Goal: Transaction & Acquisition: Purchase product/service

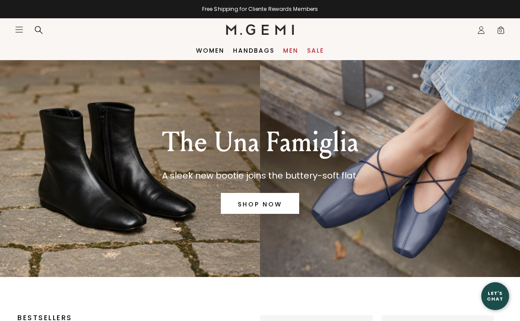
click at [287, 52] on link "Men" at bounding box center [290, 50] width 15 height 7
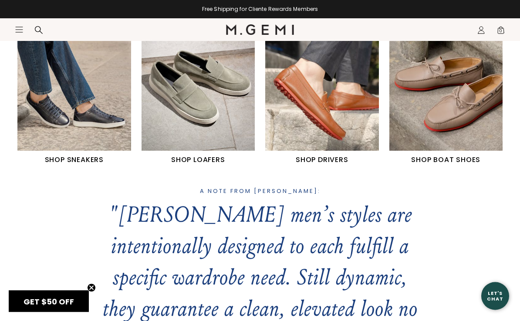
scroll to position [386, 0]
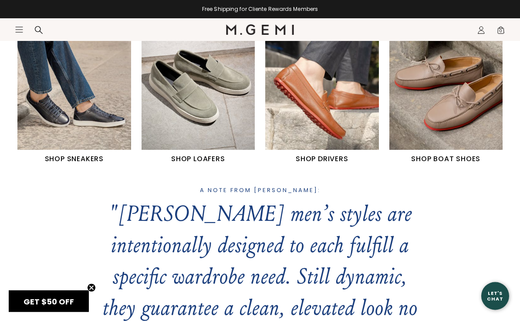
click at [159, 122] on img "2 / 4" at bounding box center [199, 79] width 114 height 142
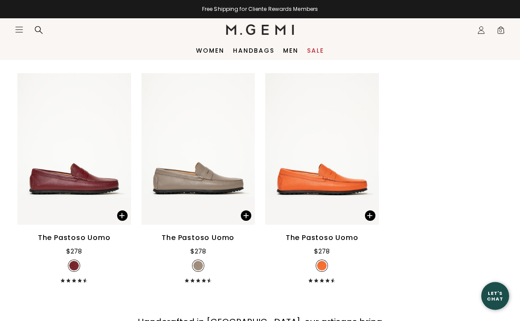
scroll to position [1251, 0]
click at [312, 54] on link "Sale" at bounding box center [315, 50] width 17 height 7
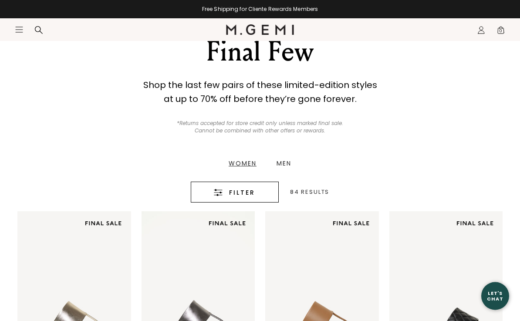
scroll to position [64, 0]
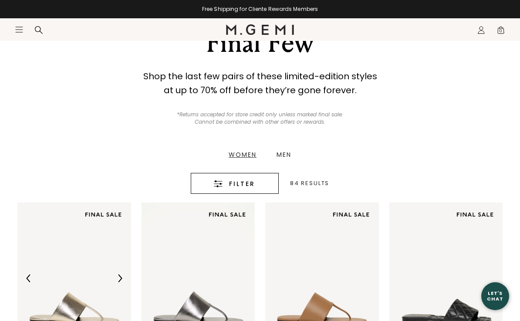
click at [281, 156] on div "Men" at bounding box center [284, 155] width 15 height 6
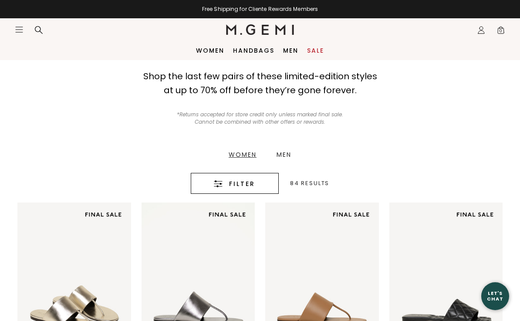
scroll to position [88, 0]
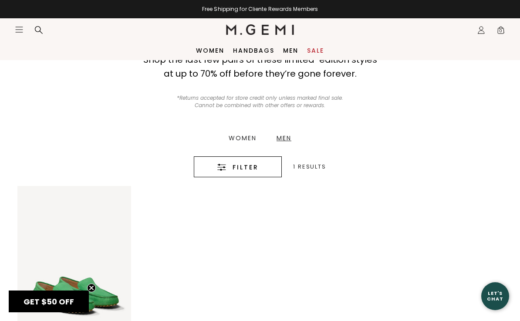
scroll to position [77, 0]
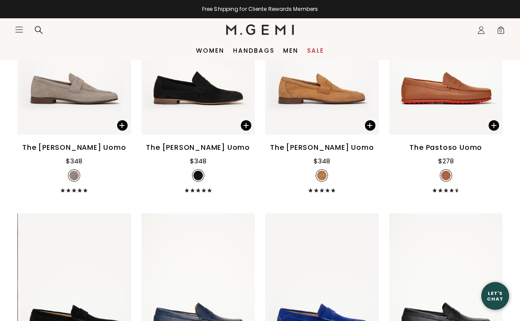
scroll to position [880, 0]
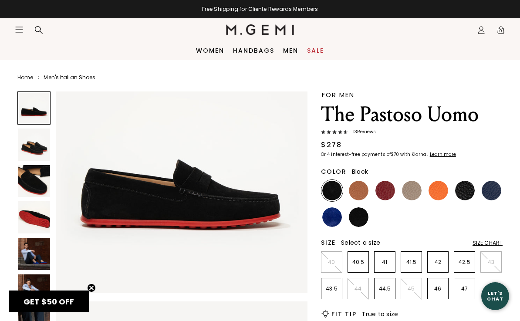
scroll to position [56, 0]
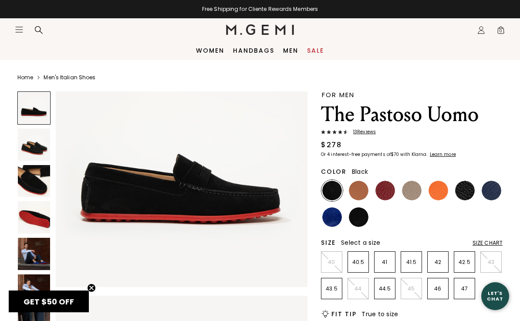
click at [31, 145] on img at bounding box center [34, 144] width 32 height 32
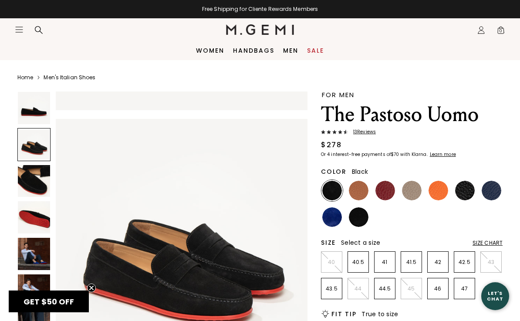
scroll to position [260, 0]
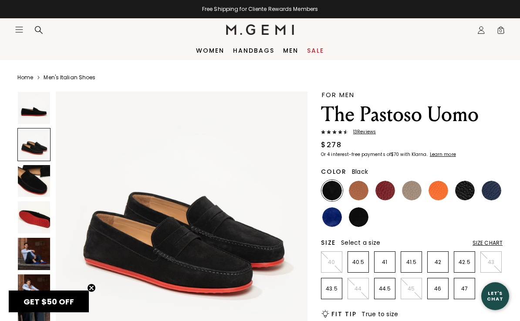
click at [32, 176] on img at bounding box center [34, 181] width 32 height 32
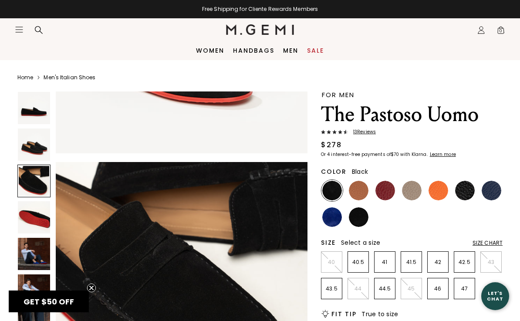
scroll to position [521, 0]
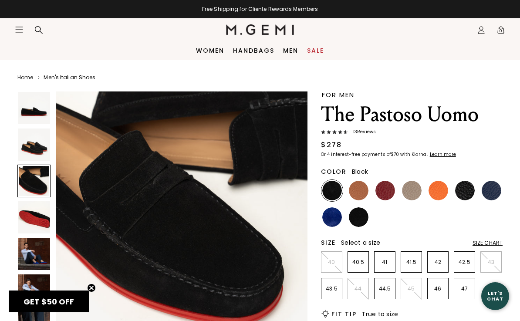
click at [34, 214] on img at bounding box center [34, 217] width 32 height 32
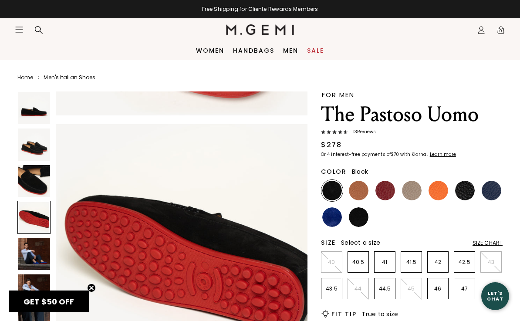
scroll to position [782, 0]
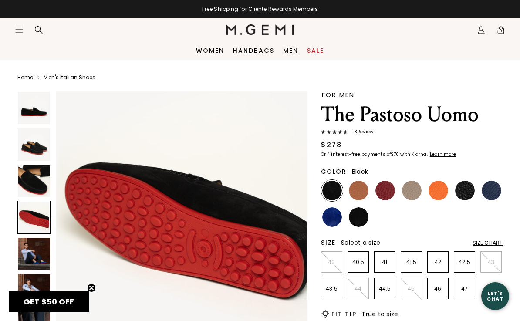
click at [27, 213] on div at bounding box center [33, 217] width 33 height 33
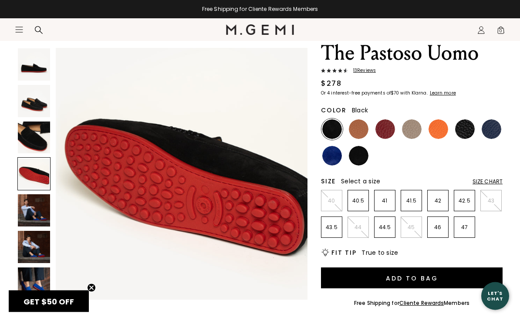
scroll to position [64, 0]
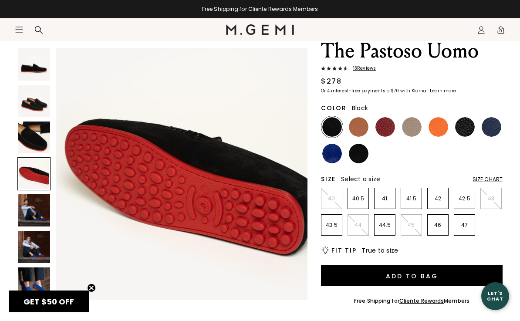
click at [30, 206] on img at bounding box center [34, 210] width 32 height 32
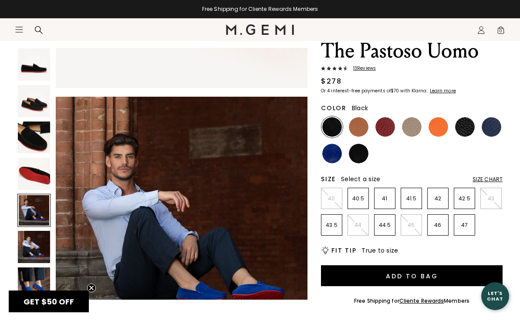
scroll to position [1042, 0]
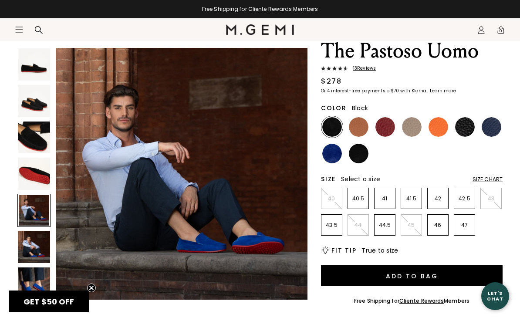
click at [34, 236] on img at bounding box center [34, 247] width 32 height 32
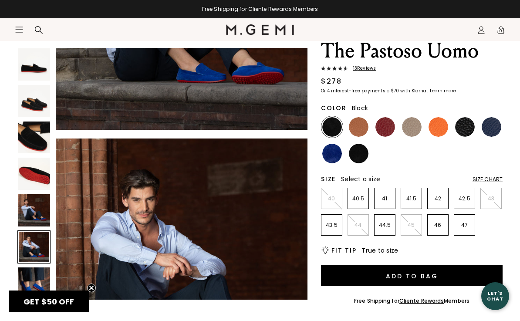
scroll to position [1303, 0]
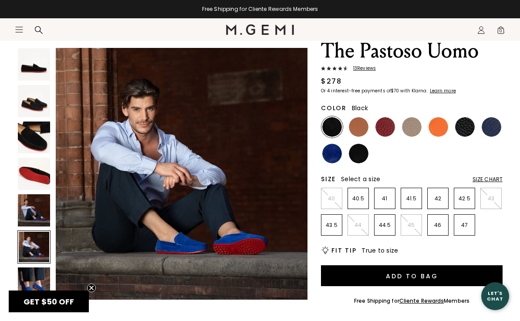
click at [34, 241] on div at bounding box center [33, 246] width 33 height 33
click at [34, 263] on div at bounding box center [33, 246] width 33 height 33
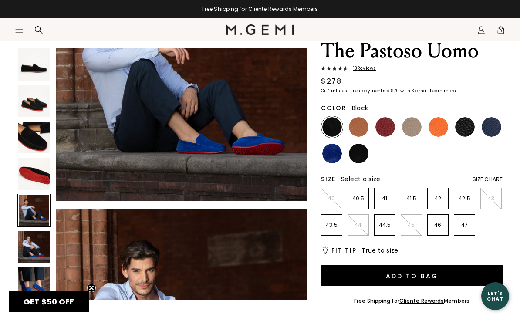
scroll to position [1139, 0]
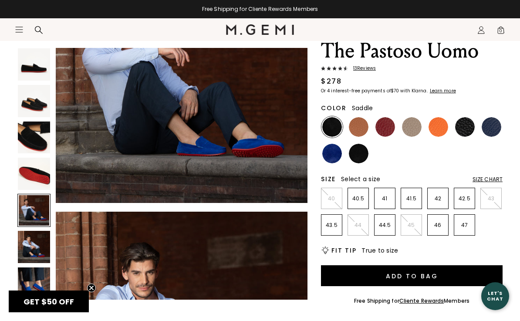
click at [359, 130] on img at bounding box center [359, 127] width 20 height 20
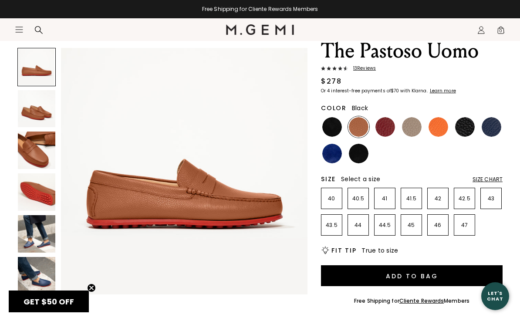
click at [466, 133] on img at bounding box center [465, 127] width 20 height 20
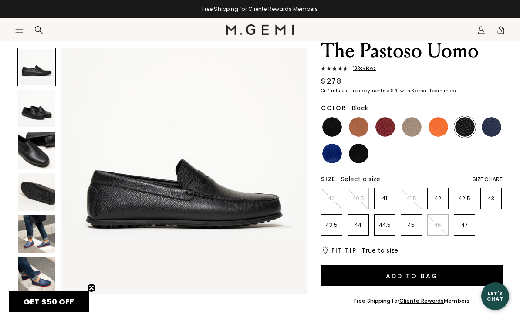
click at [491, 128] on img at bounding box center [492, 127] width 20 height 20
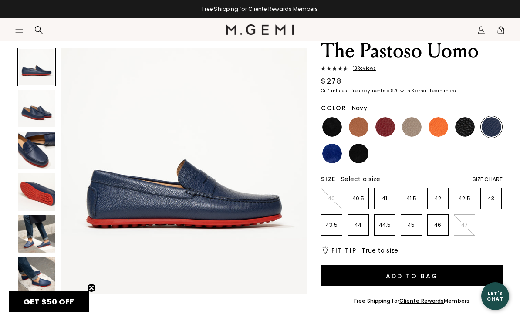
click at [361, 153] on img at bounding box center [359, 154] width 20 height 20
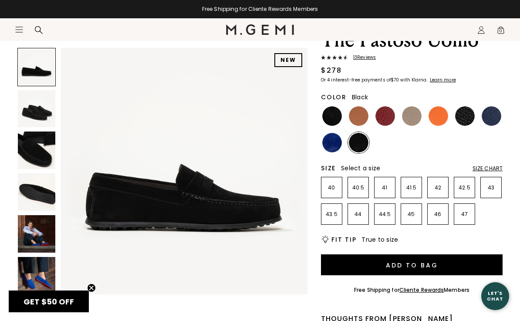
click at [463, 119] on img at bounding box center [465, 116] width 20 height 20
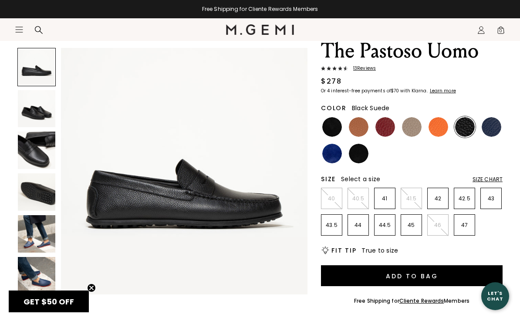
click at [361, 154] on img at bounding box center [359, 154] width 20 height 20
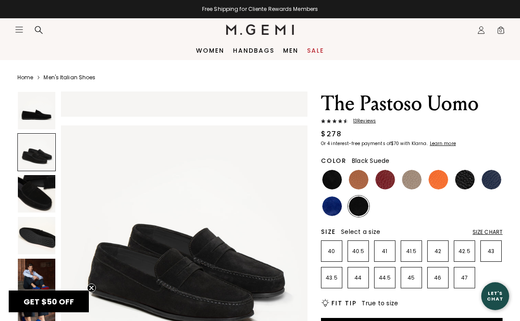
click at [34, 111] on img at bounding box center [36, 110] width 37 height 37
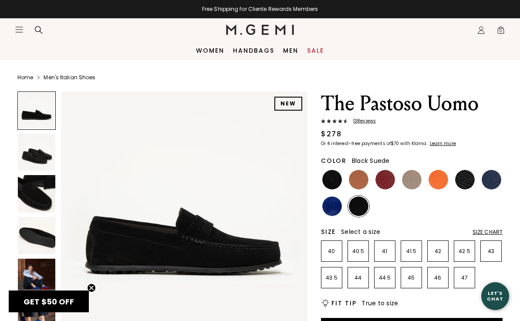
click at [38, 145] on img at bounding box center [36, 152] width 37 height 37
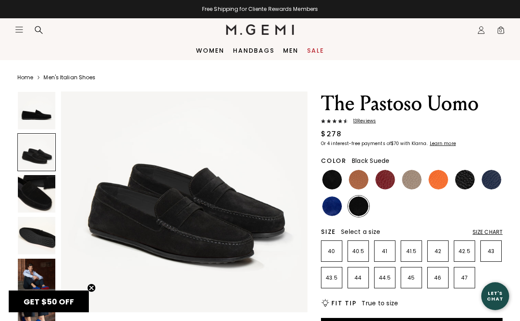
scroll to position [281, 0]
click at [35, 189] on img at bounding box center [36, 193] width 37 height 37
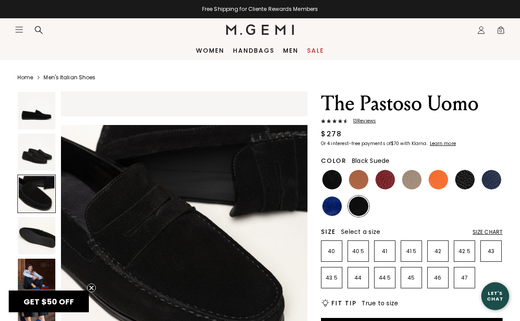
scroll to position [511, 0]
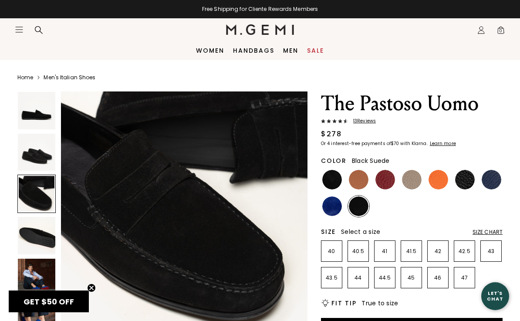
click at [41, 234] on img at bounding box center [36, 235] width 37 height 37
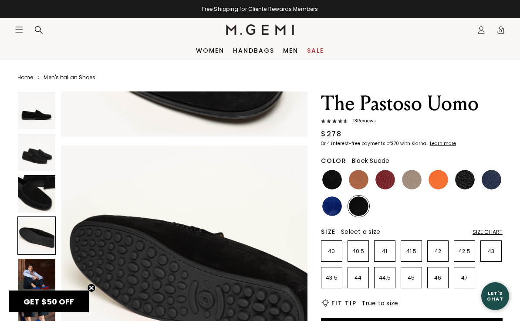
scroll to position [766, 0]
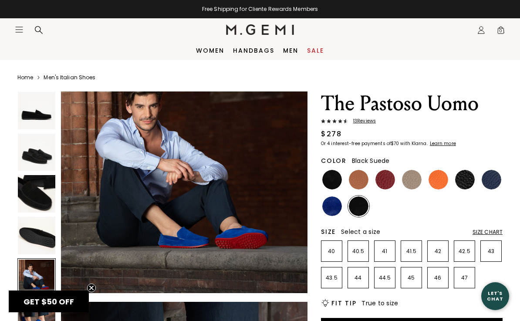
click at [38, 123] on img at bounding box center [36, 110] width 37 height 37
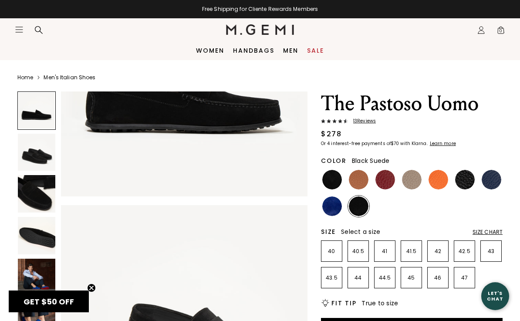
scroll to position [0, 0]
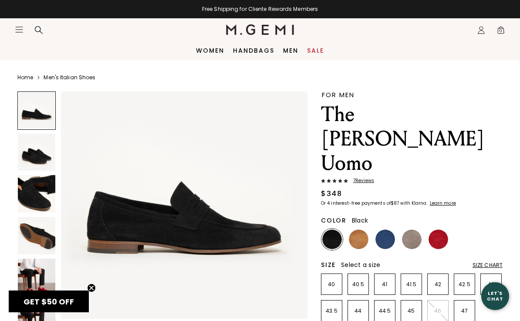
click at [24, 159] on img at bounding box center [36, 152] width 37 height 37
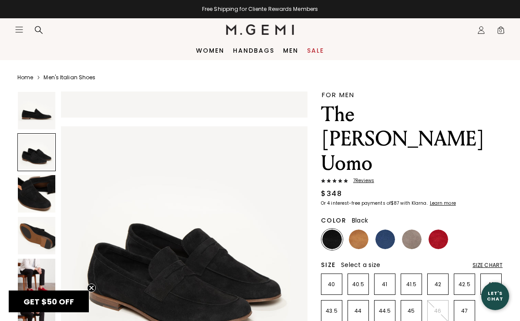
scroll to position [255, 0]
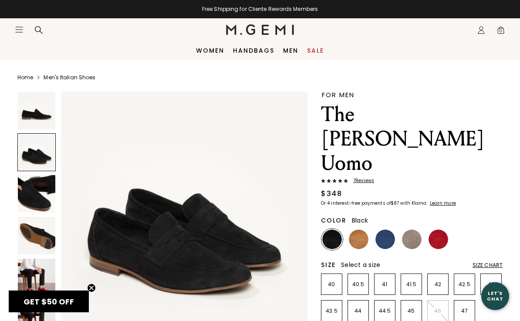
click at [23, 194] on img at bounding box center [36, 193] width 37 height 37
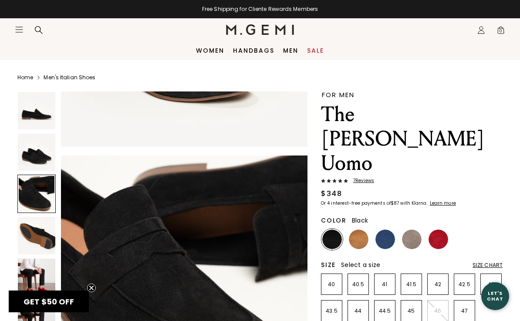
scroll to position [511, 0]
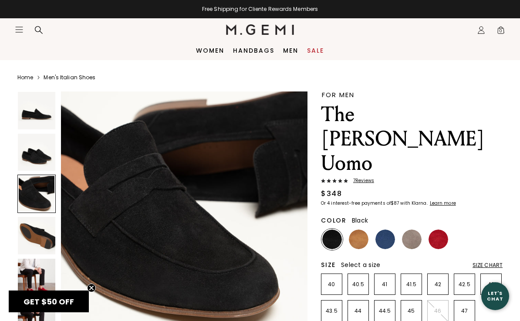
click at [28, 208] on div at bounding box center [36, 194] width 38 height 38
click at [31, 225] on img at bounding box center [36, 235] width 37 height 37
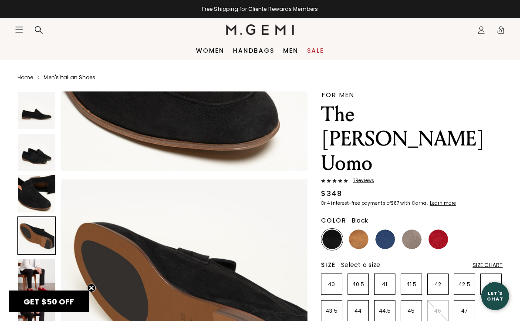
scroll to position [766, 0]
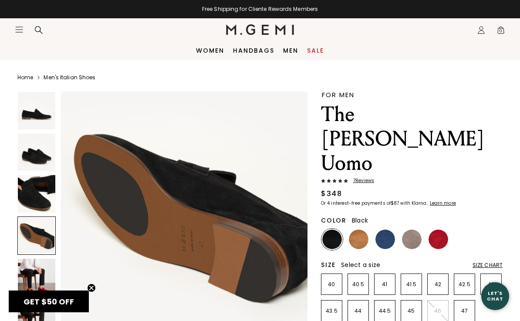
click at [407, 230] on img at bounding box center [412, 240] width 20 height 20
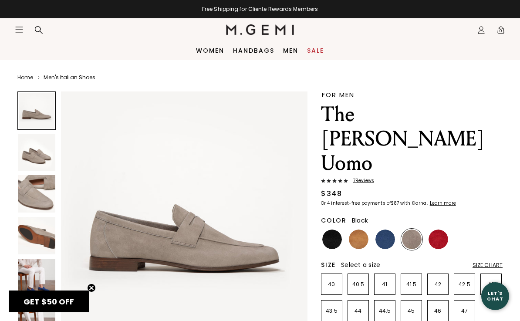
click at [331, 230] on img at bounding box center [332, 240] width 20 height 20
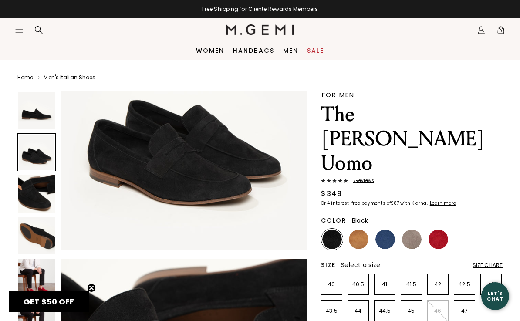
scroll to position [346, 0]
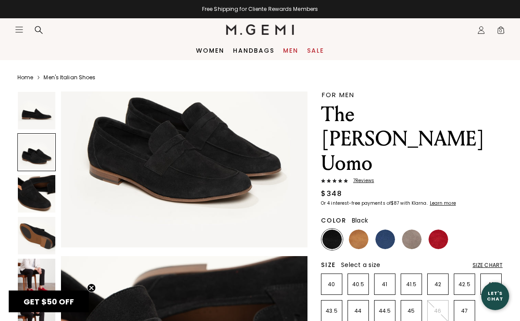
click at [292, 51] on link "Men" at bounding box center [290, 50] width 15 height 7
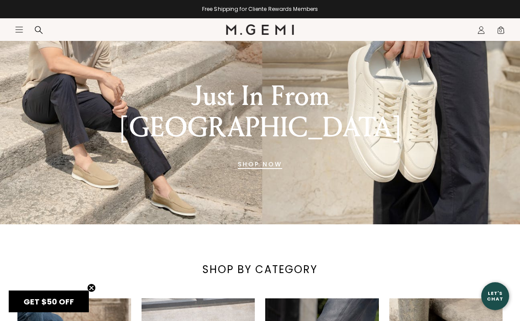
scroll to position [98, 0]
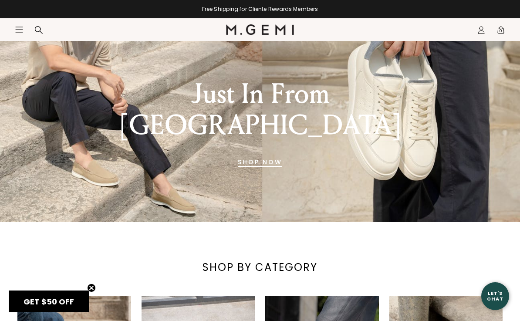
click at [258, 152] on link "SHOP NOW" at bounding box center [260, 162] width 44 height 21
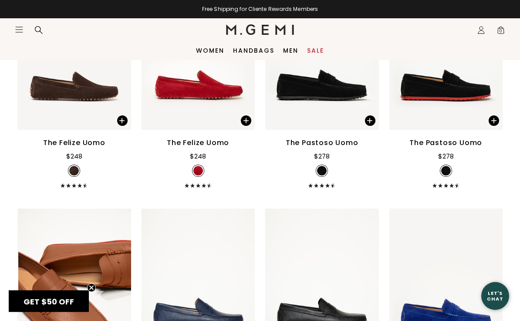
scroll to position [1576, 0]
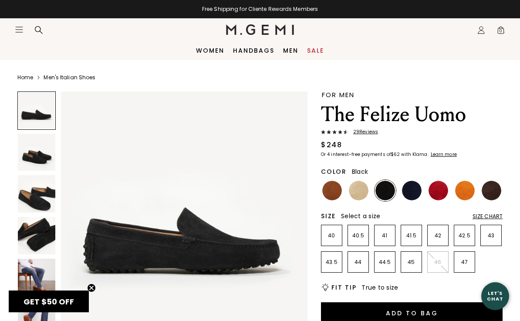
click at [29, 119] on div at bounding box center [36, 110] width 38 height 38
click at [33, 159] on img at bounding box center [36, 152] width 37 height 37
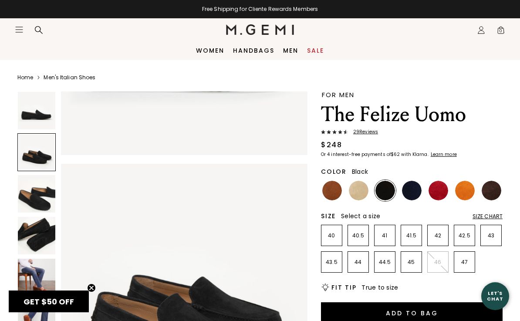
scroll to position [255, 0]
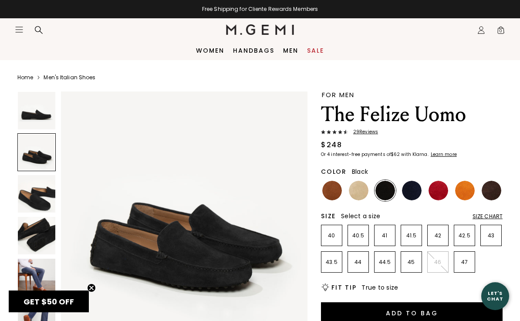
click at [31, 199] on img at bounding box center [36, 193] width 37 height 37
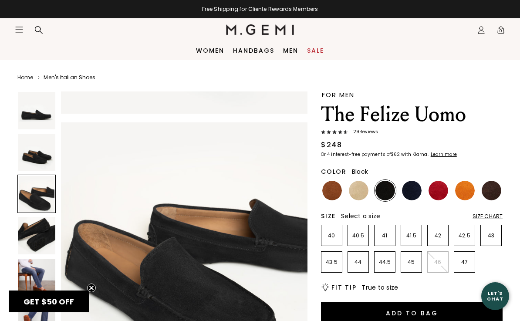
scroll to position [511, 0]
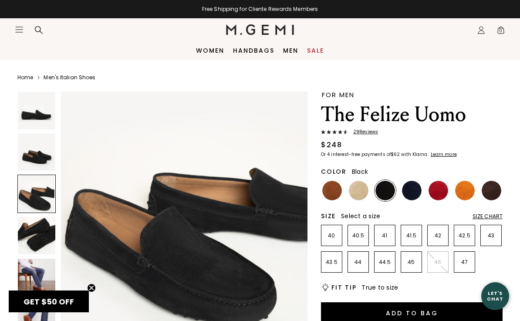
click at [33, 229] on img at bounding box center [36, 235] width 37 height 37
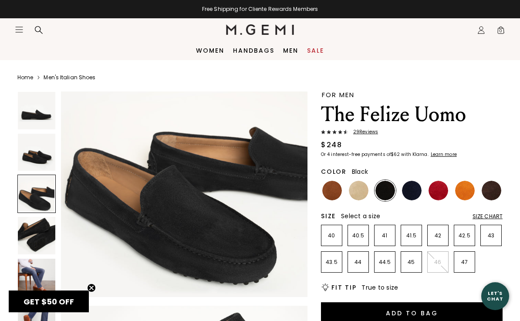
scroll to position [541, 0]
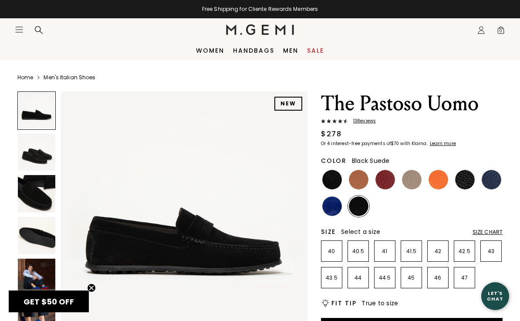
click at [34, 237] on img at bounding box center [36, 235] width 37 height 37
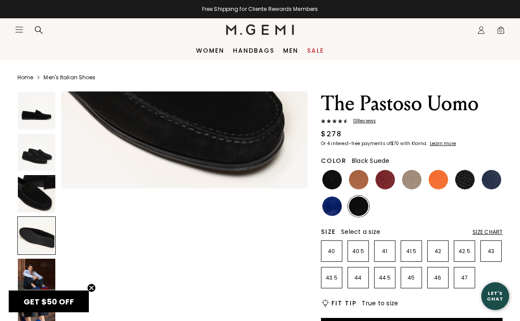
scroll to position [766, 0]
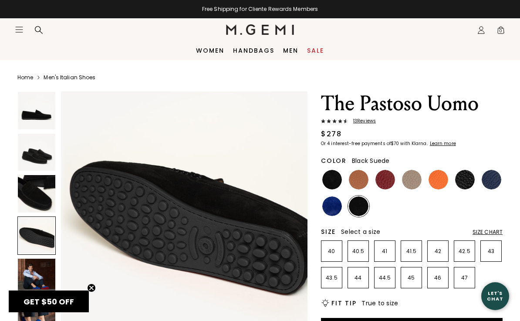
click at [29, 195] on img at bounding box center [36, 193] width 37 height 37
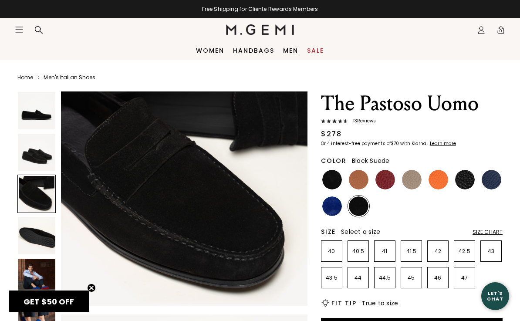
scroll to position [511, 0]
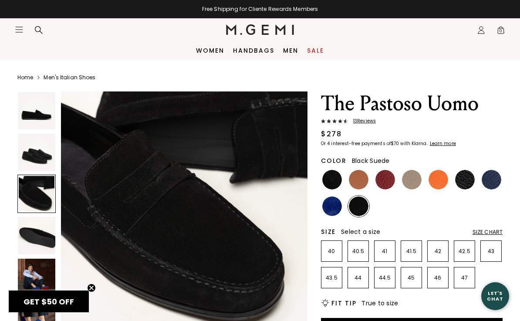
click at [29, 168] on img at bounding box center [36, 152] width 37 height 37
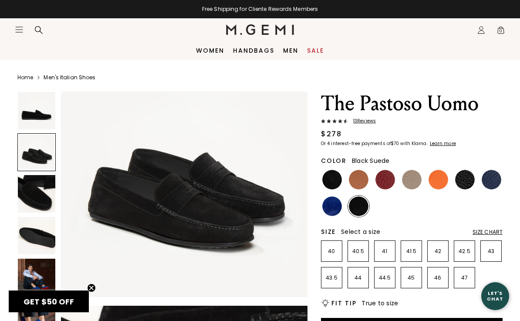
scroll to position [255, 0]
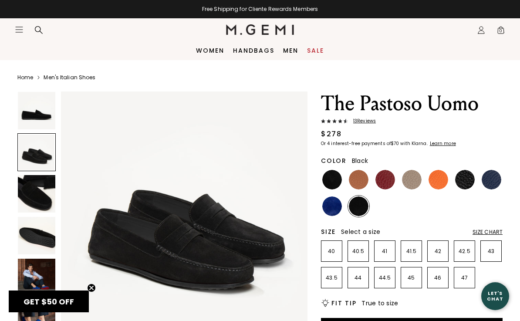
click at [325, 181] on img at bounding box center [332, 180] width 20 height 20
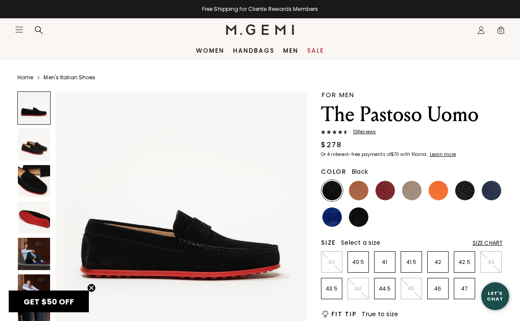
click at [467, 195] on img at bounding box center [465, 191] width 20 height 20
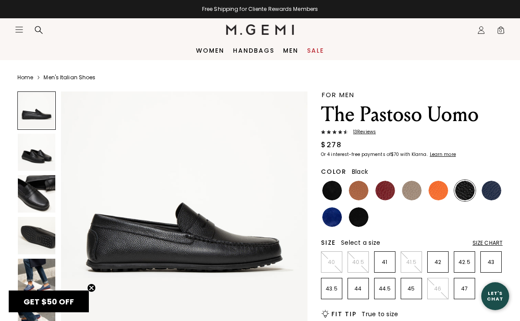
click at [496, 189] on img at bounding box center [492, 191] width 20 height 20
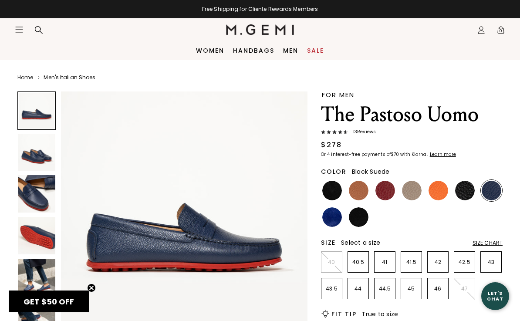
click at [362, 214] on img at bounding box center [359, 217] width 20 height 20
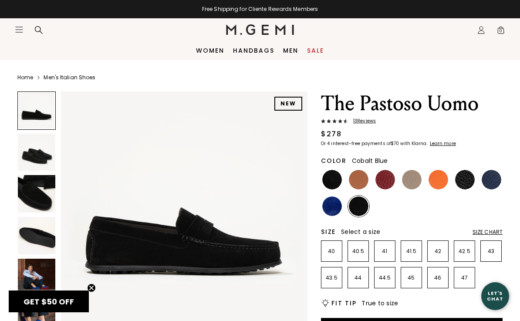
click at [334, 206] on img at bounding box center [332, 206] width 20 height 20
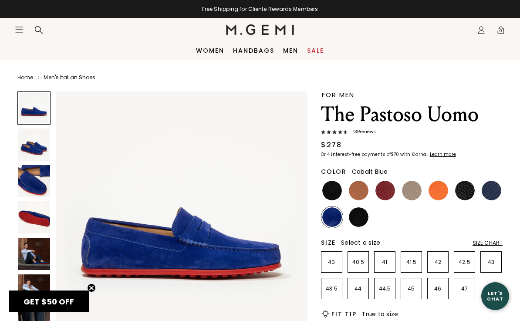
click at [362, 215] on img at bounding box center [359, 217] width 20 height 20
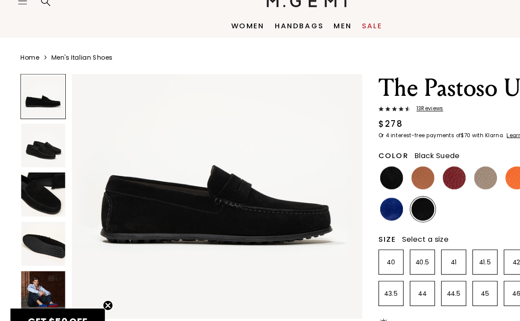
scroll to position [0, 0]
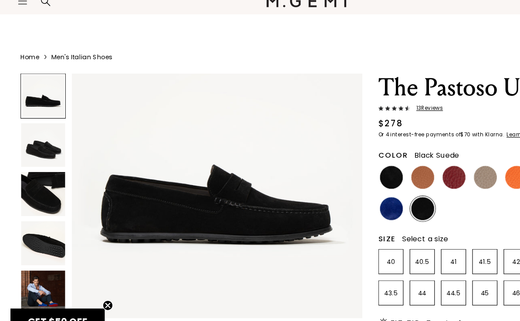
click at [31, 133] on img at bounding box center [36, 151] width 37 height 37
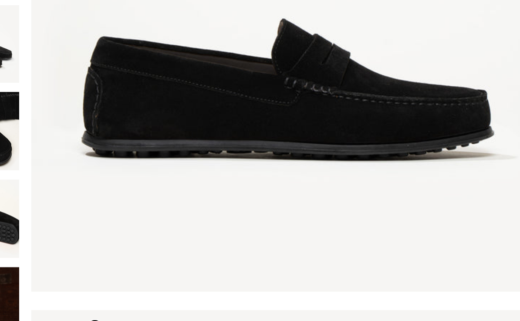
scroll to position [67, 0]
